Goal: Transaction & Acquisition: Register for event/course

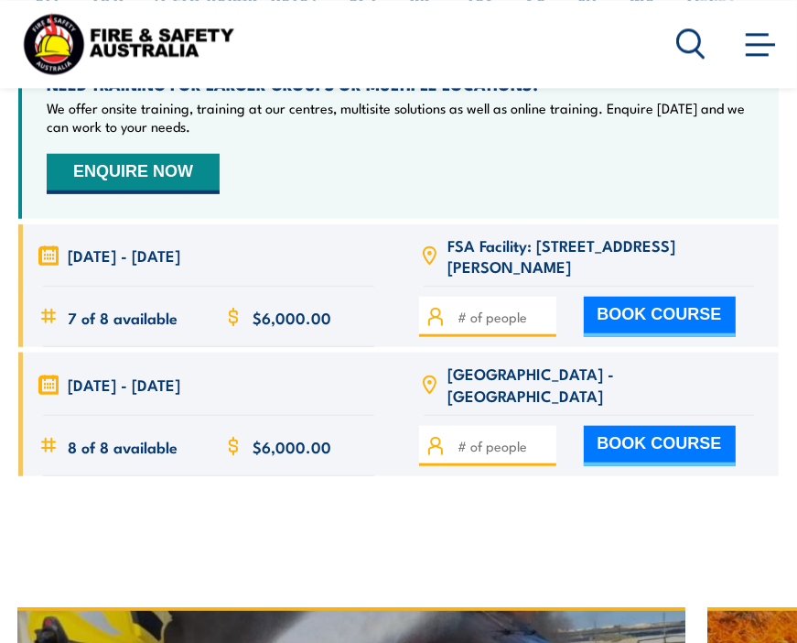
scroll to position [4770, 0]
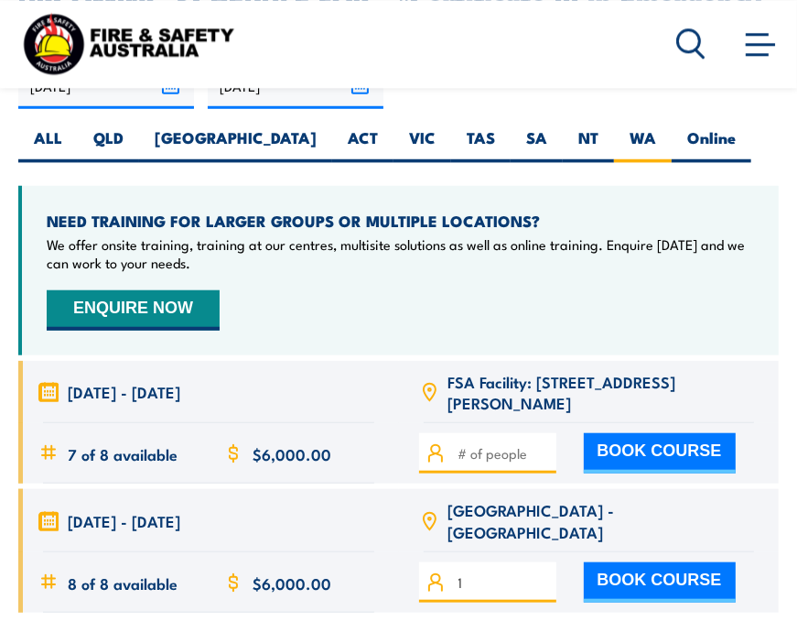
type input "1"
click at [543, 572] on input "1" at bounding box center [505, 582] width 92 height 20
click at [613, 562] on button "BOOK COURSE" at bounding box center [660, 582] width 152 height 40
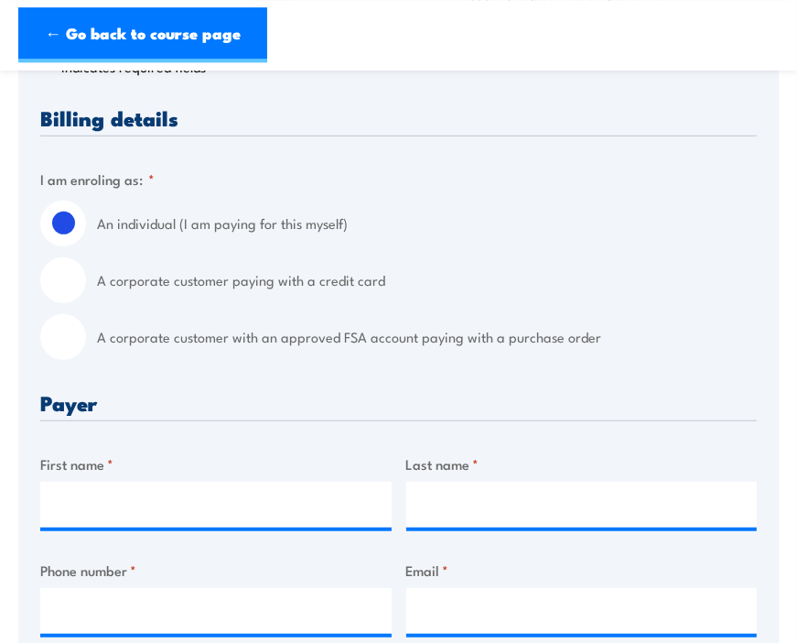
scroll to position [257, 0]
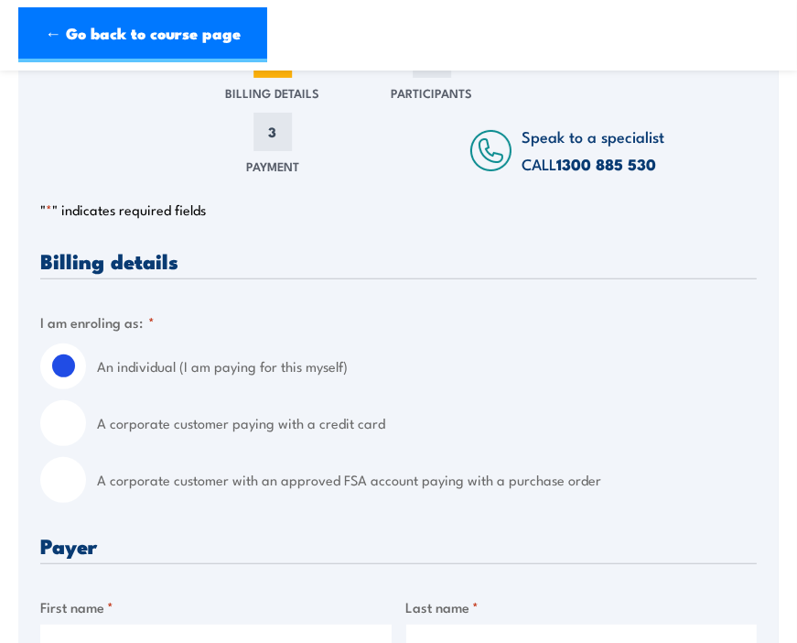
click at [150, 48] on link "← Go back to course page" at bounding box center [142, 34] width 249 height 55
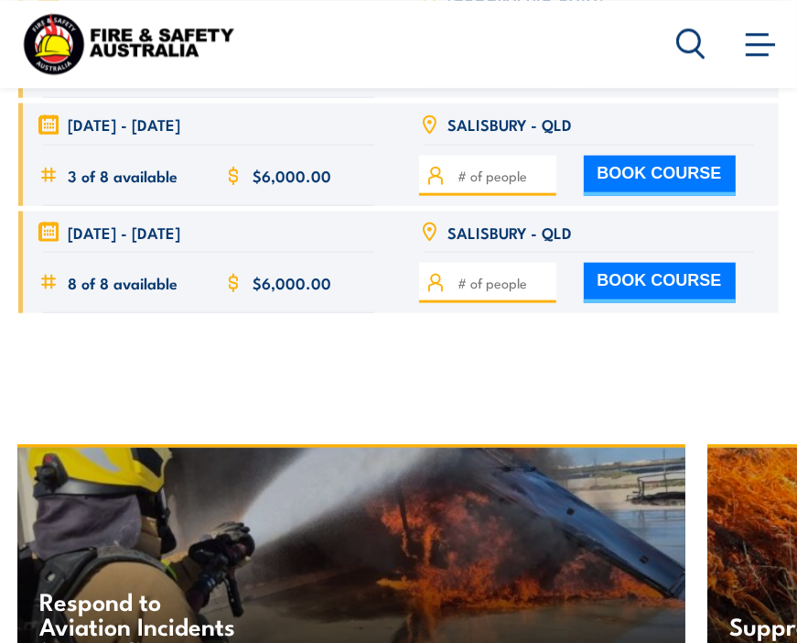
scroll to position [4899, 0]
